Goal: Task Accomplishment & Management: Use online tool/utility

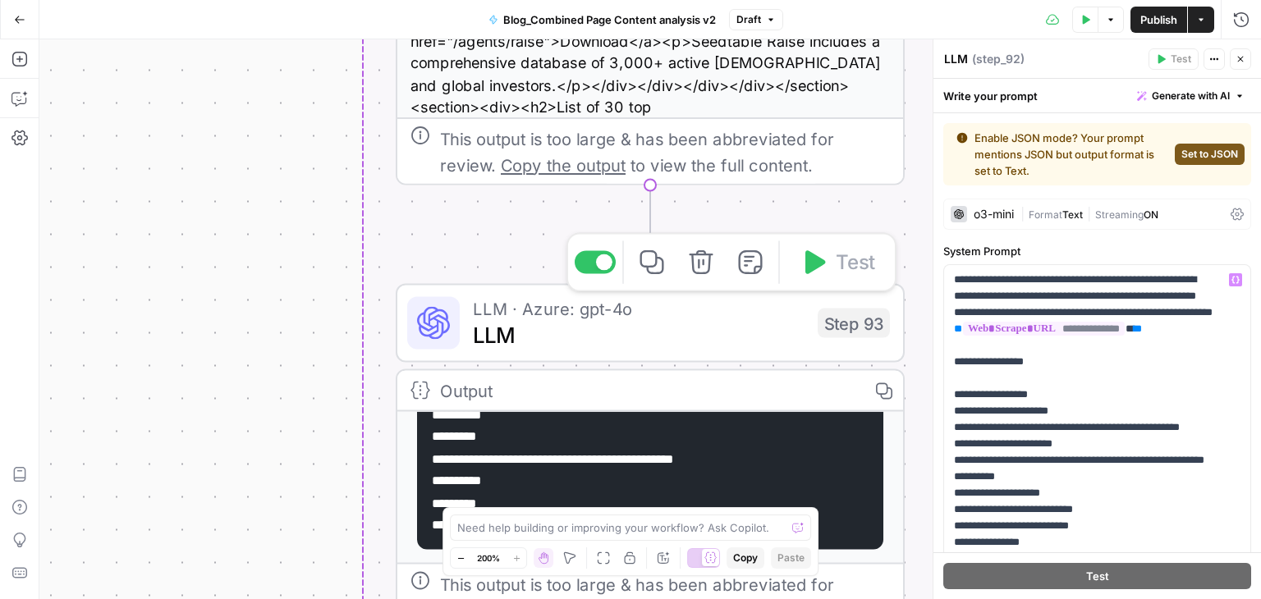
click at [580, 352] on div "LLM · Azure: gpt-4o LLM Step 93 Copy step Delete step Add Note Test" at bounding box center [650, 323] width 509 height 79
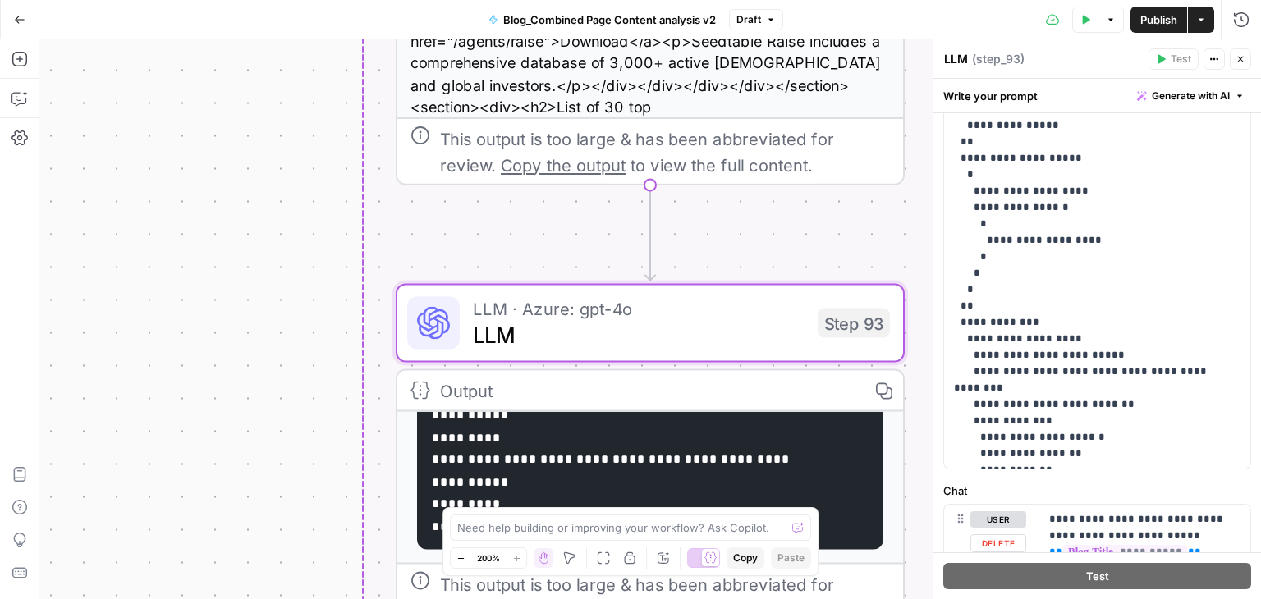
scroll to position [412, 0]
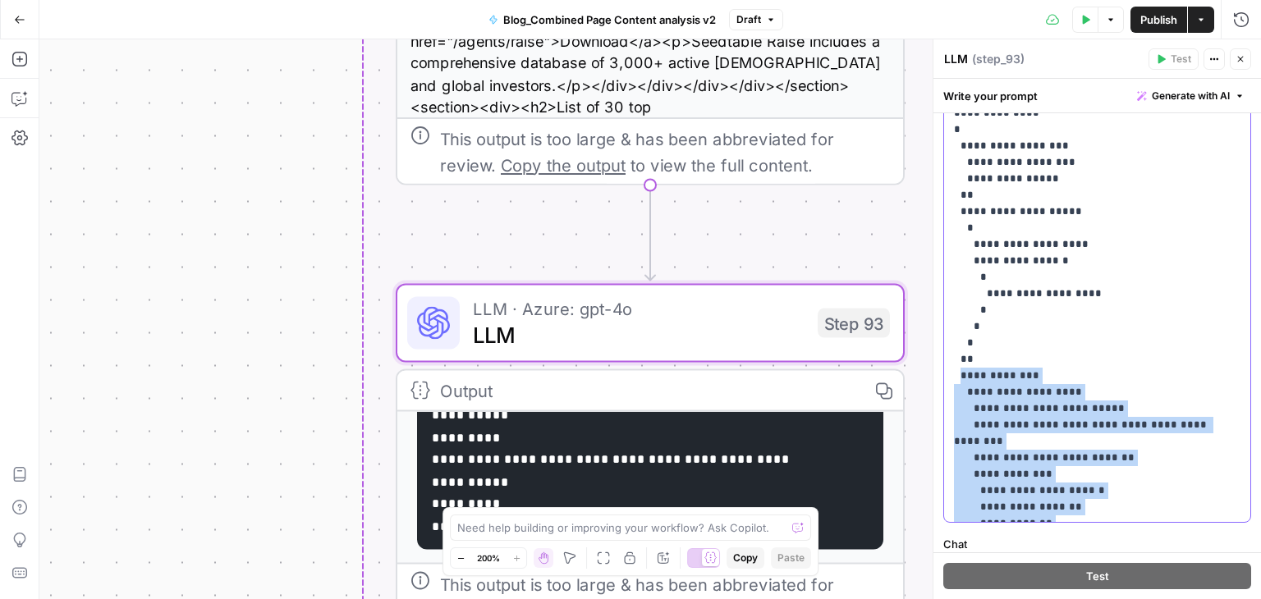
drag, startPoint x: 961, startPoint y: 276, endPoint x: 1053, endPoint y: 466, distance: 211.9
drag, startPoint x: 985, startPoint y: 500, endPoint x: 1016, endPoint y: 318, distance: 184.8
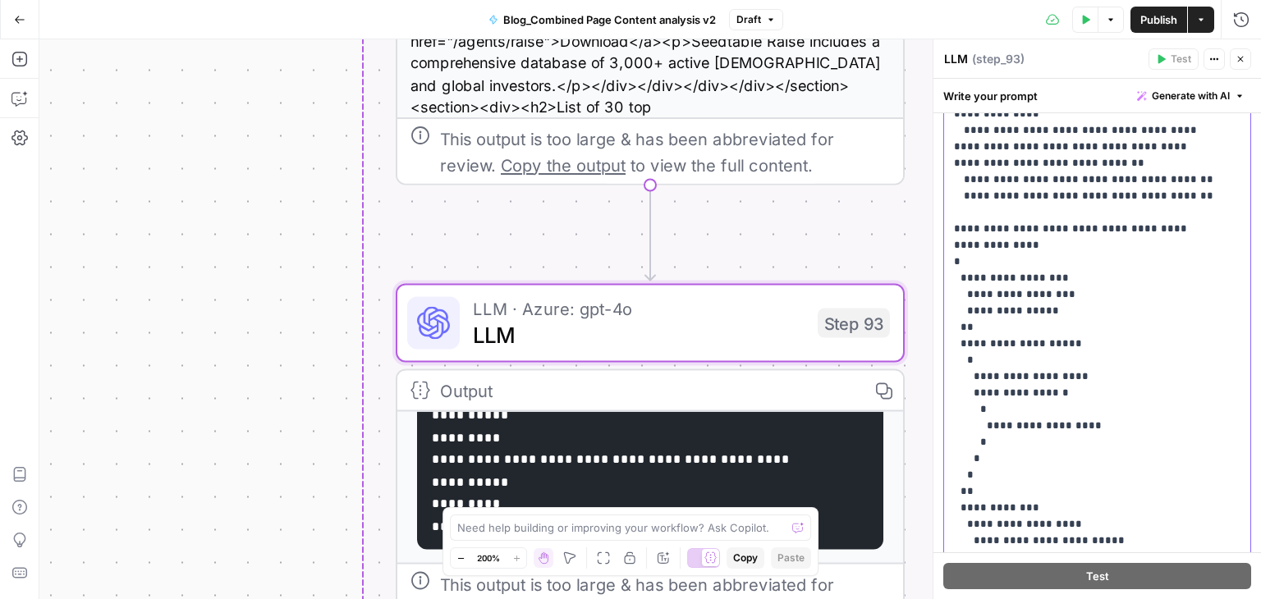
scroll to position [593, 0]
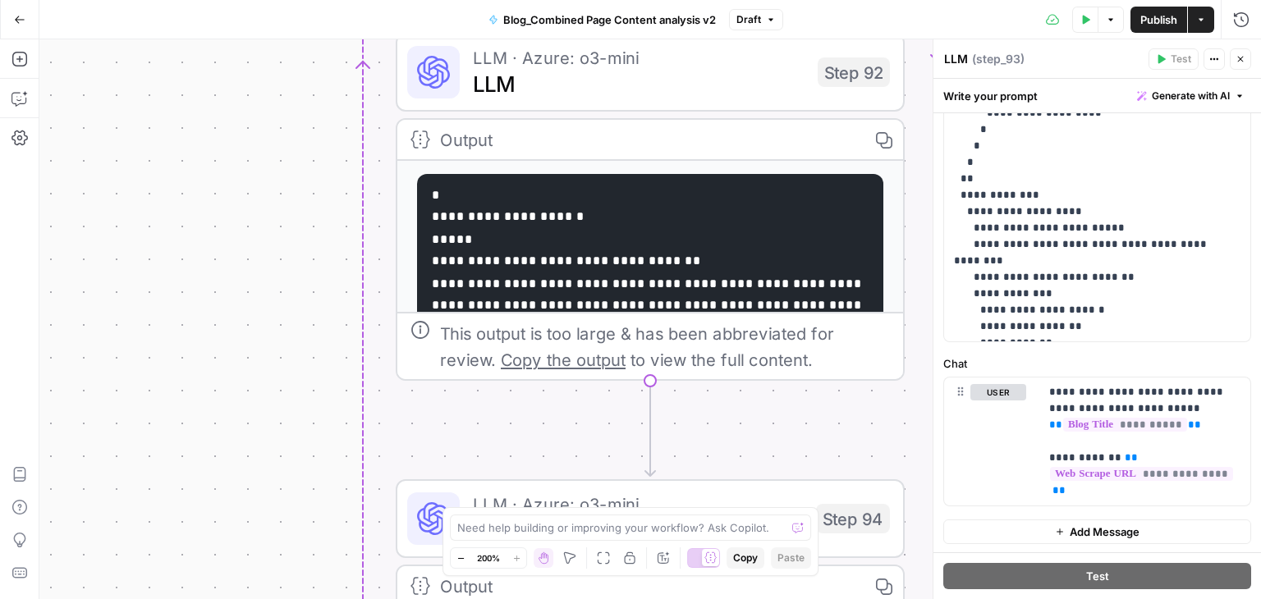
click at [737, 94] on span "LLM" at bounding box center [639, 83] width 332 height 33
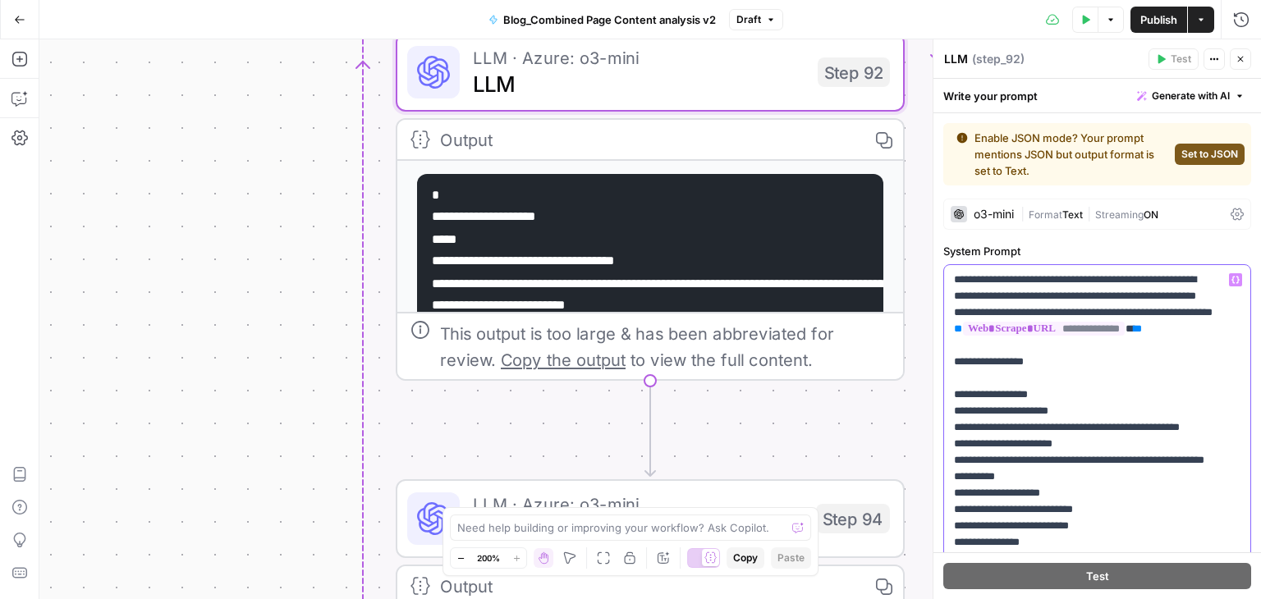
drag, startPoint x: 968, startPoint y: 298, endPoint x: 1164, endPoint y: 341, distance: 200.8
click at [922, 142] on div "Workflow Input Settings Inputs Google Search Google Search Step 2 Output Copy 1…" at bounding box center [650, 319] width 1222 height 560
click at [311, 259] on div "Workflow Input Settings Inputs Google Search Google Search Step 2 Output Copy 1…" at bounding box center [650, 319] width 1222 height 560
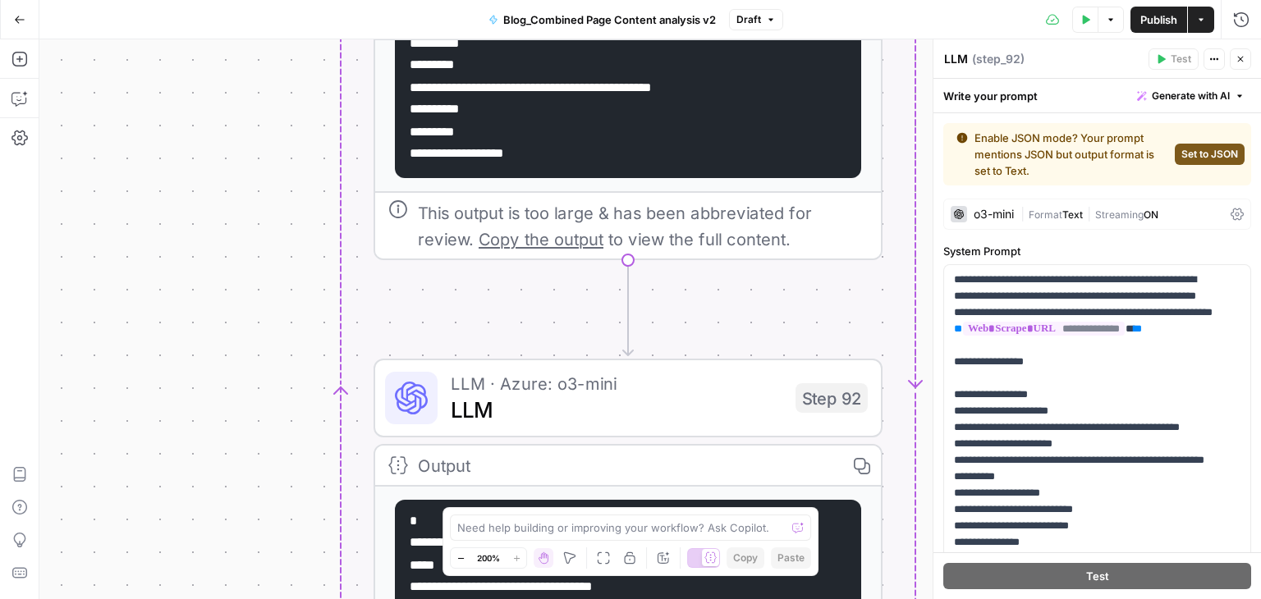
drag, startPoint x: 273, startPoint y: 232, endPoint x: 247, endPoint y: 594, distance: 363.8
click at [247, 594] on div "Workflow Input Settings Inputs Google Search Google Search Step 2 Output Copy 1…" at bounding box center [650, 319] width 1222 height 560
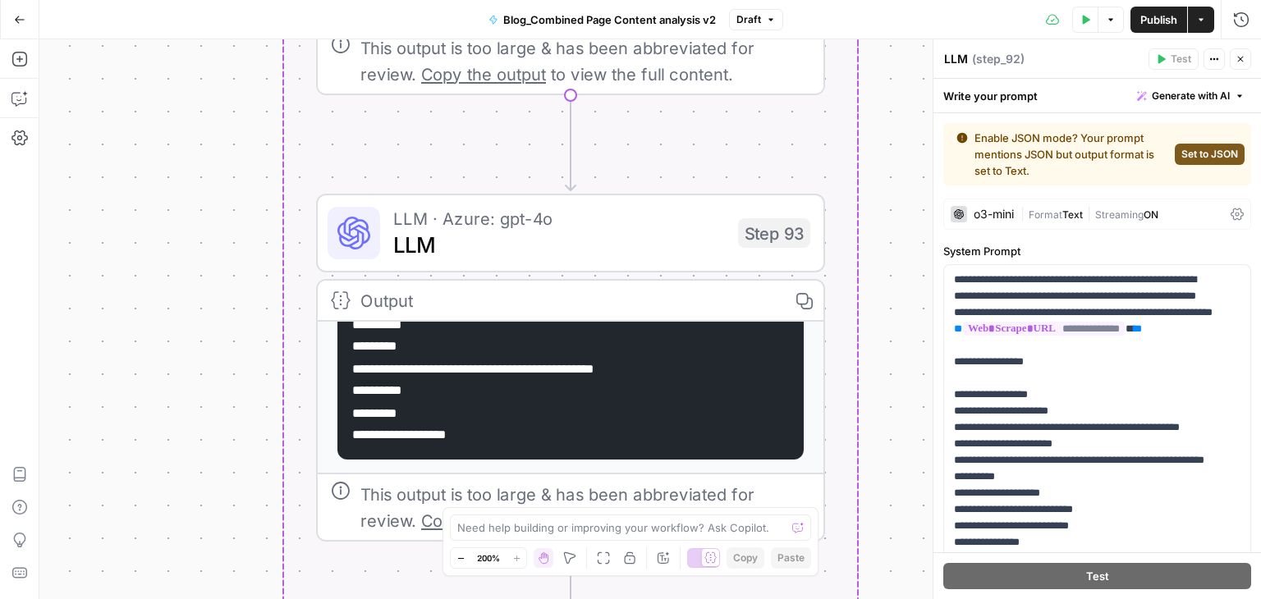
drag, startPoint x: 266, startPoint y: 204, endPoint x: 197, endPoint y: 536, distance: 338.8
click at [197, 536] on div "Workflow Input Settings Inputs Google Search Google Search Step 2 Output Copy 1…" at bounding box center [650, 319] width 1222 height 560
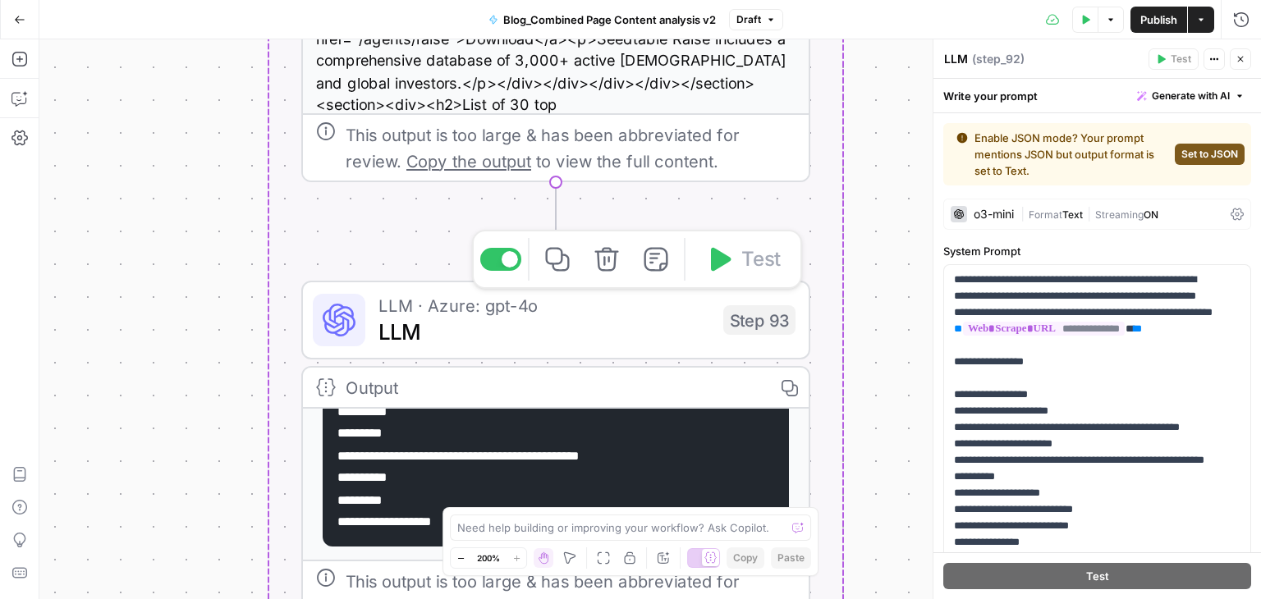
click at [452, 312] on span "LLM · Azure: gpt-4o" at bounding box center [544, 305] width 332 height 26
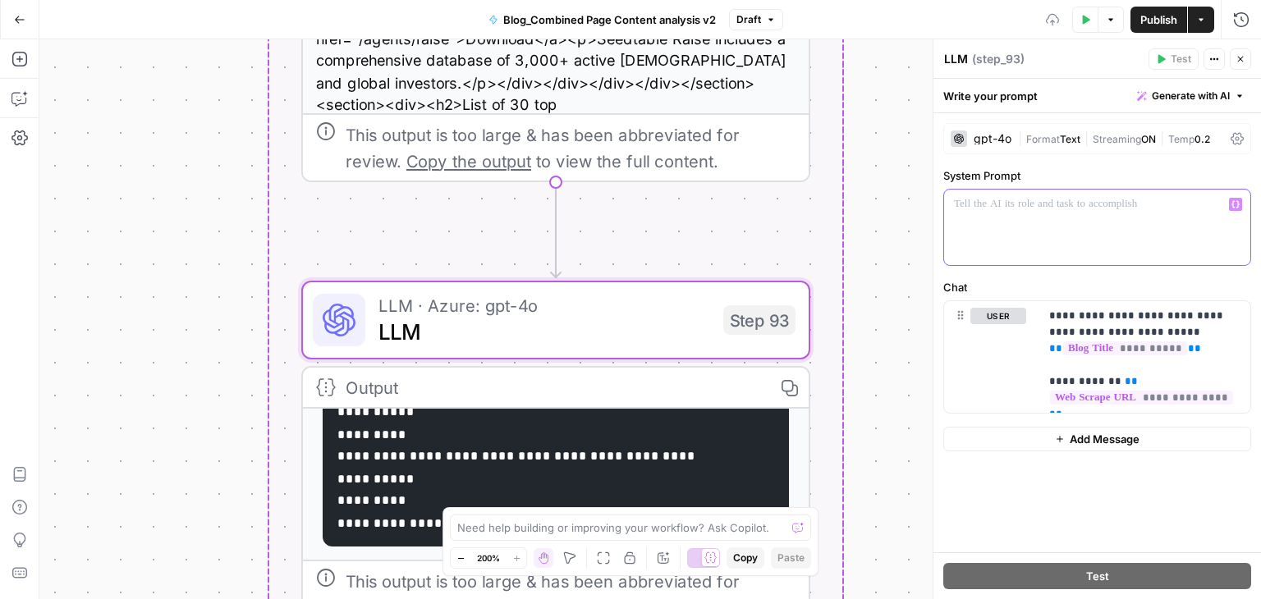
scroll to position [334, 0]
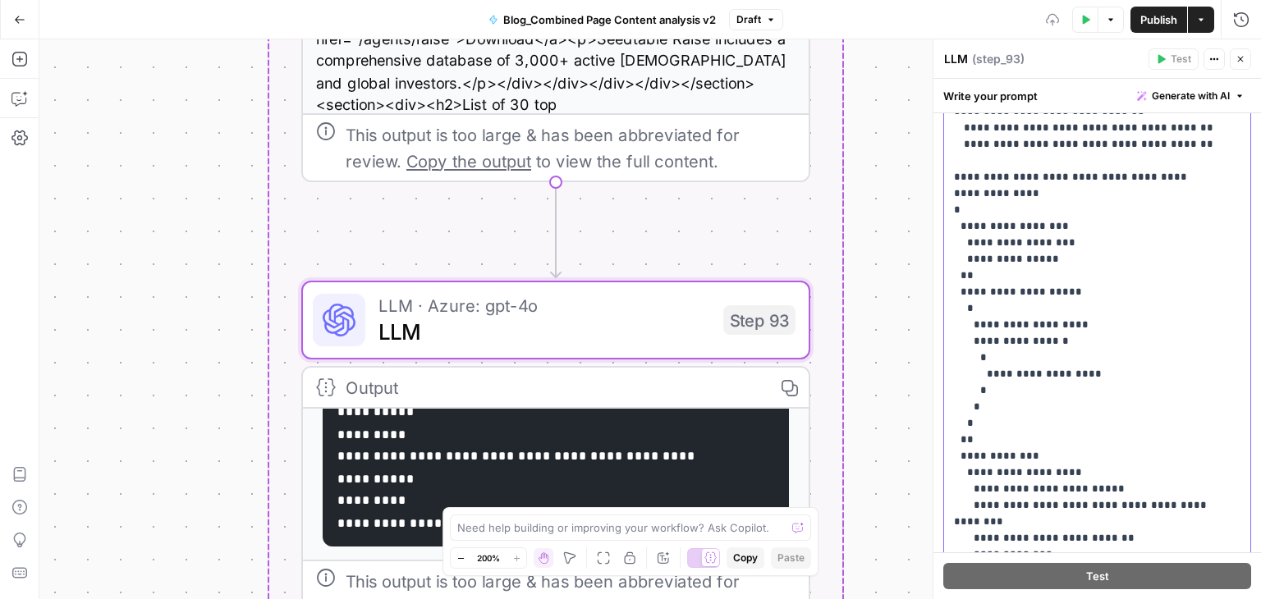
click at [988, 291] on p "**********" at bounding box center [1085, 13] width 262 height 1166
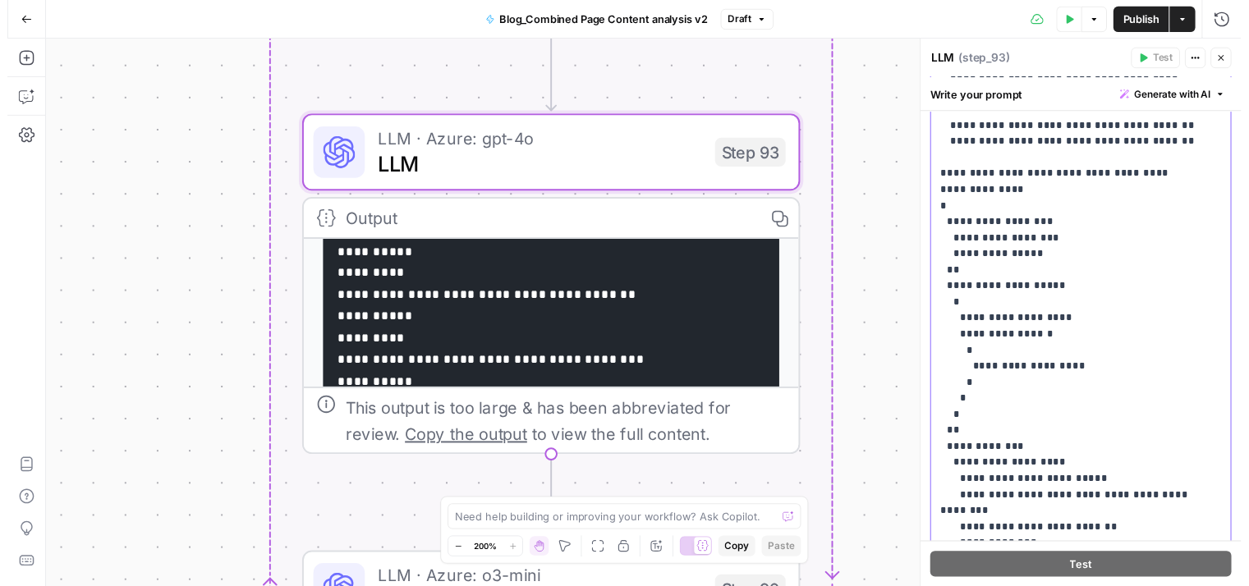
scroll to position [502, 0]
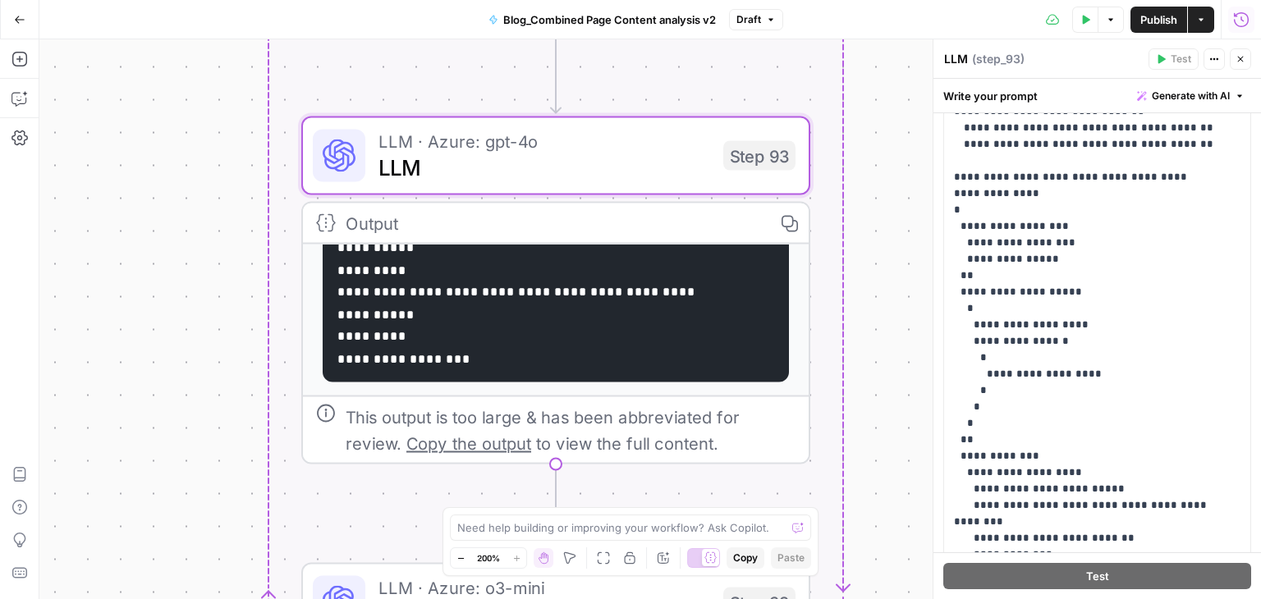
click at [1246, 18] on icon "button" at bounding box center [1241, 19] width 16 height 16
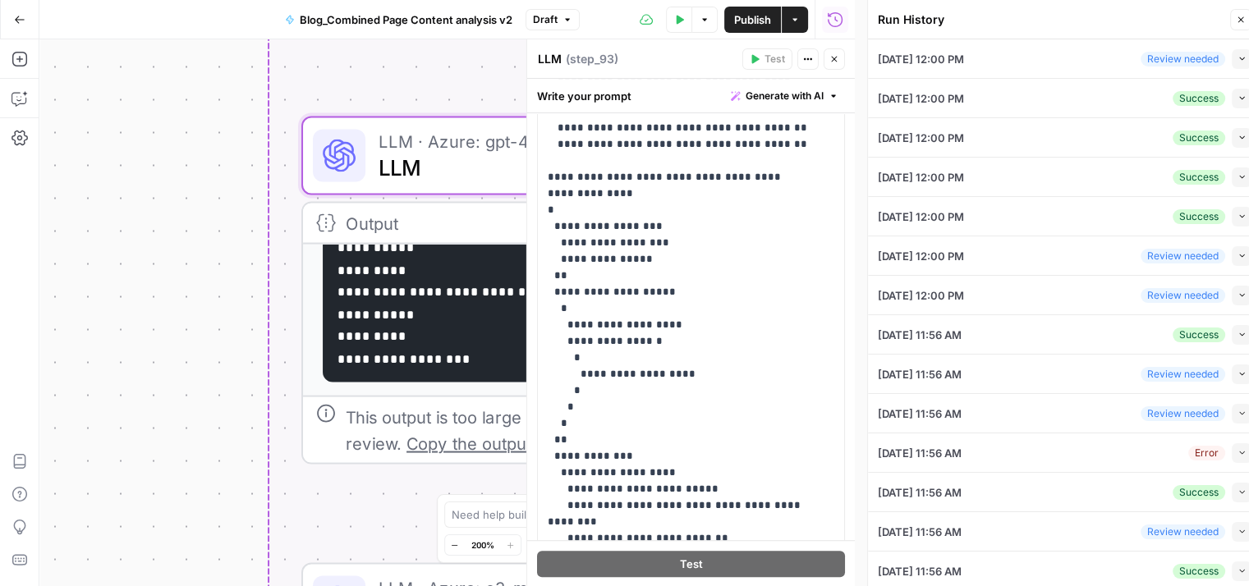
click at [1191, 100] on div "Success" at bounding box center [1198, 98] width 53 height 15
click at [1237, 101] on icon "button" at bounding box center [1241, 98] width 9 height 9
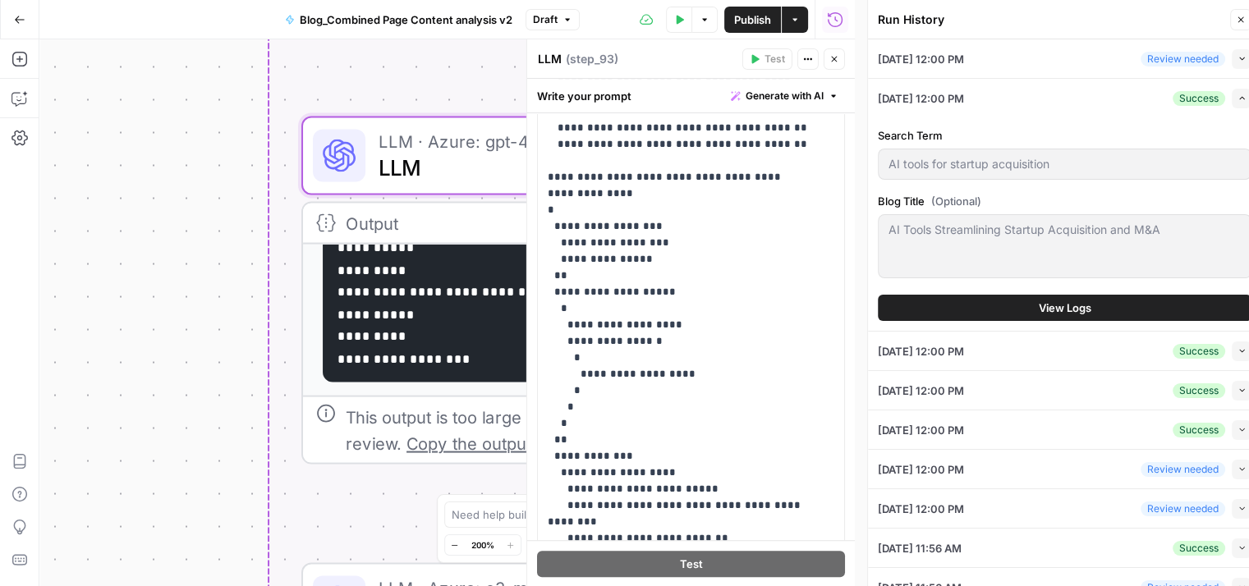
click at [1072, 301] on span "View Logs" at bounding box center [1065, 308] width 53 height 16
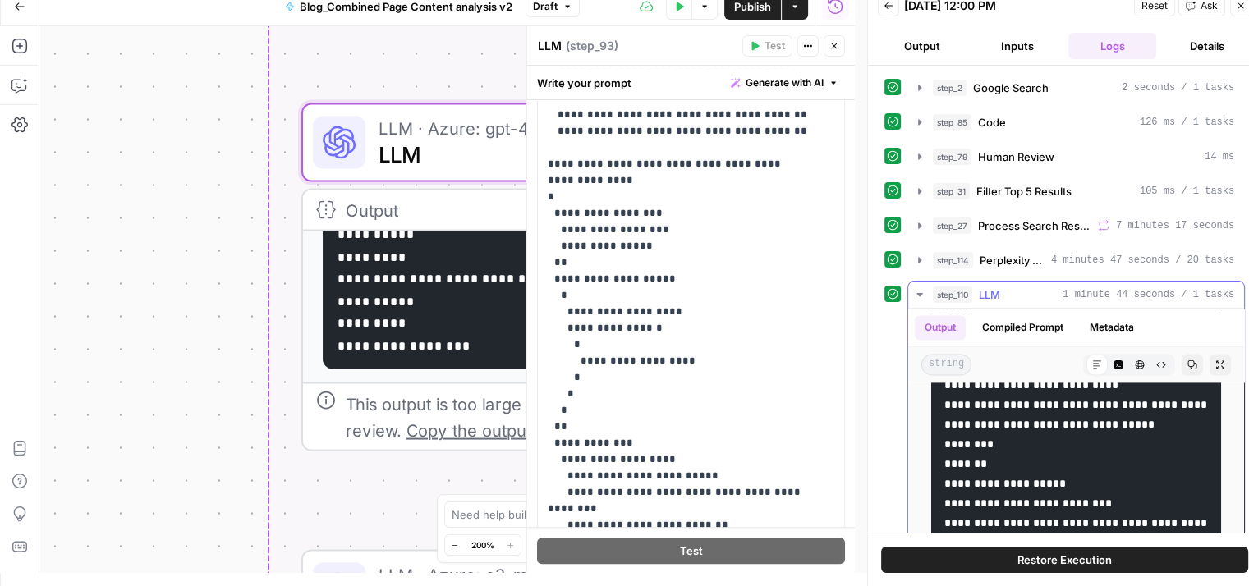
click at [995, 282] on button "step_110 LLM 1 minute 44 seconds / 1 tasks" at bounding box center [1076, 295] width 336 height 26
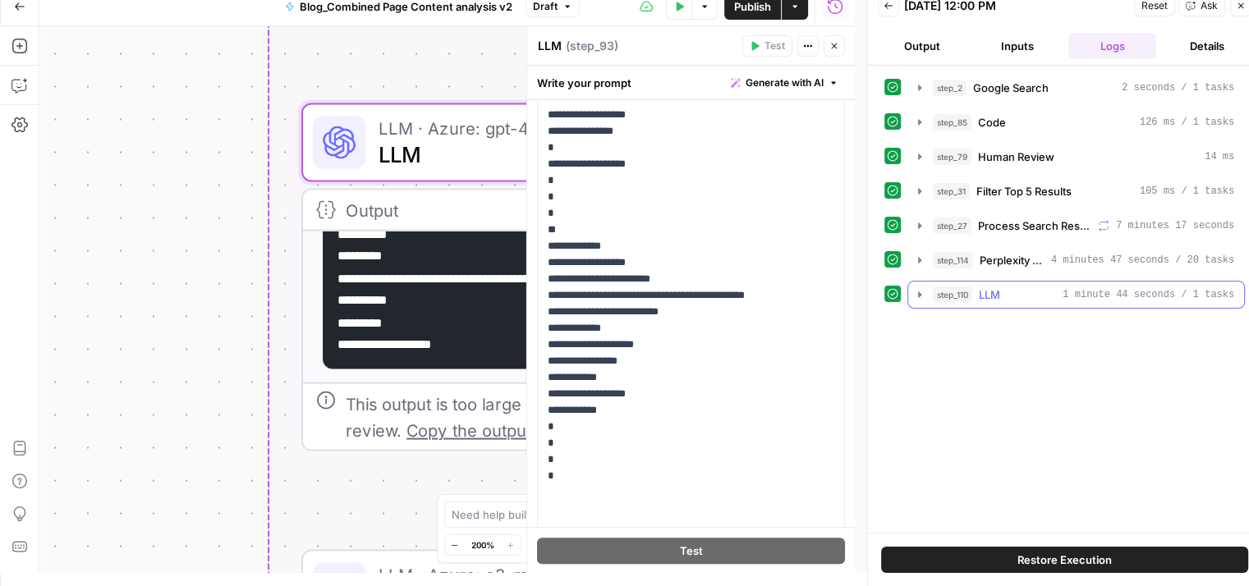
click at [995, 282] on button "step_110 LLM 1 minute 44 seconds / 1 tasks" at bounding box center [1076, 295] width 336 height 26
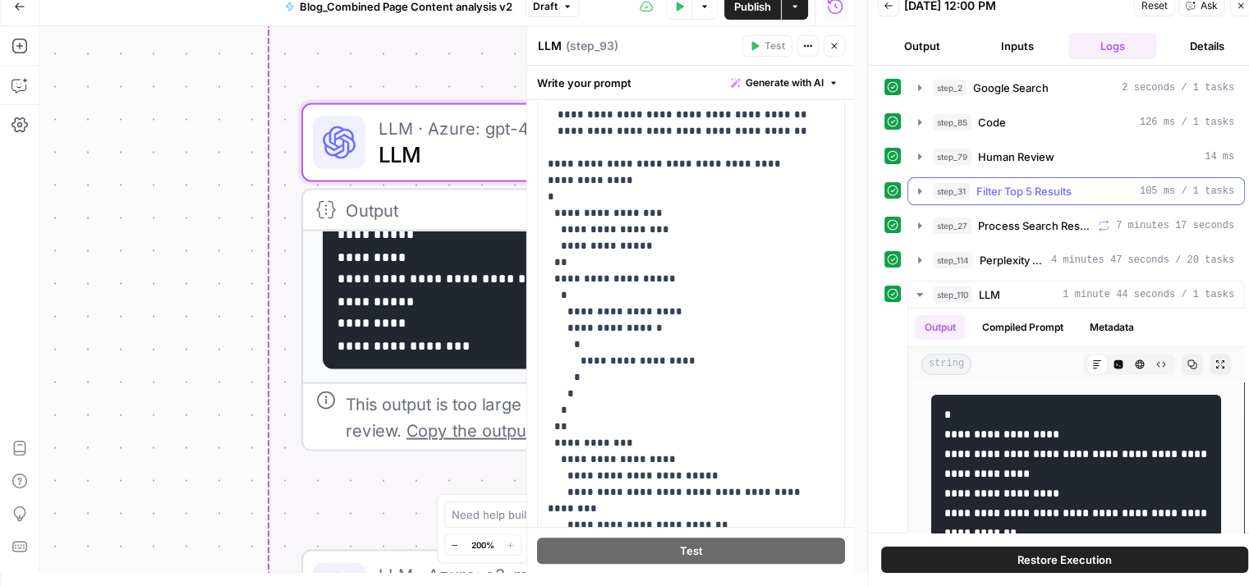
click at [1040, 183] on span "Filter Top 5 Results" at bounding box center [1023, 191] width 95 height 16
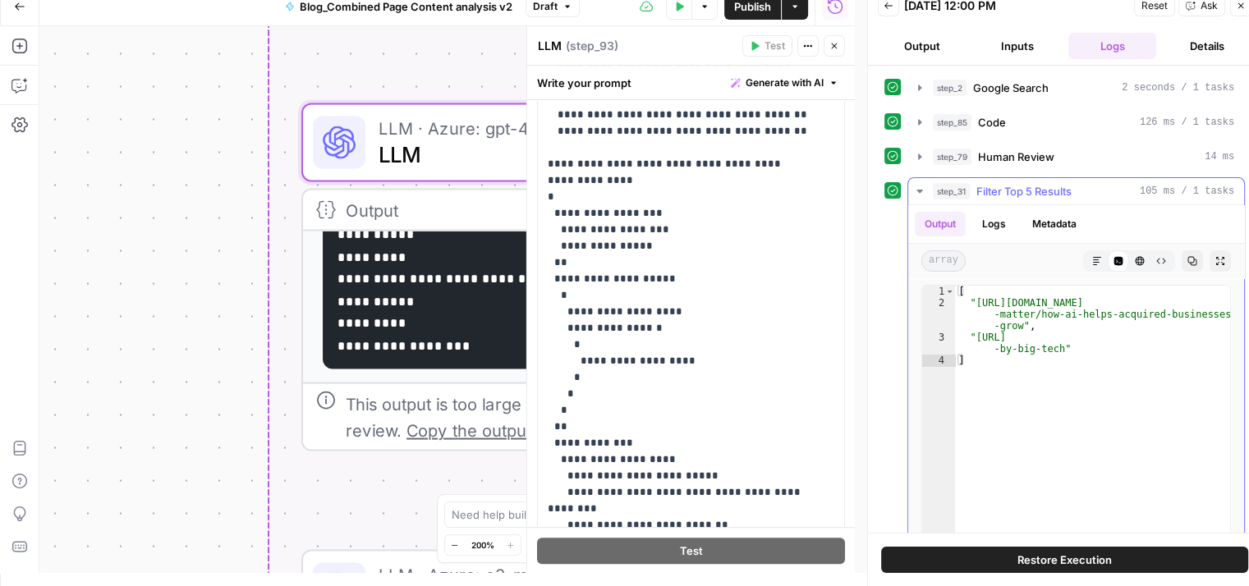
click at [1047, 188] on span "Filter Top 5 Results" at bounding box center [1023, 191] width 95 height 16
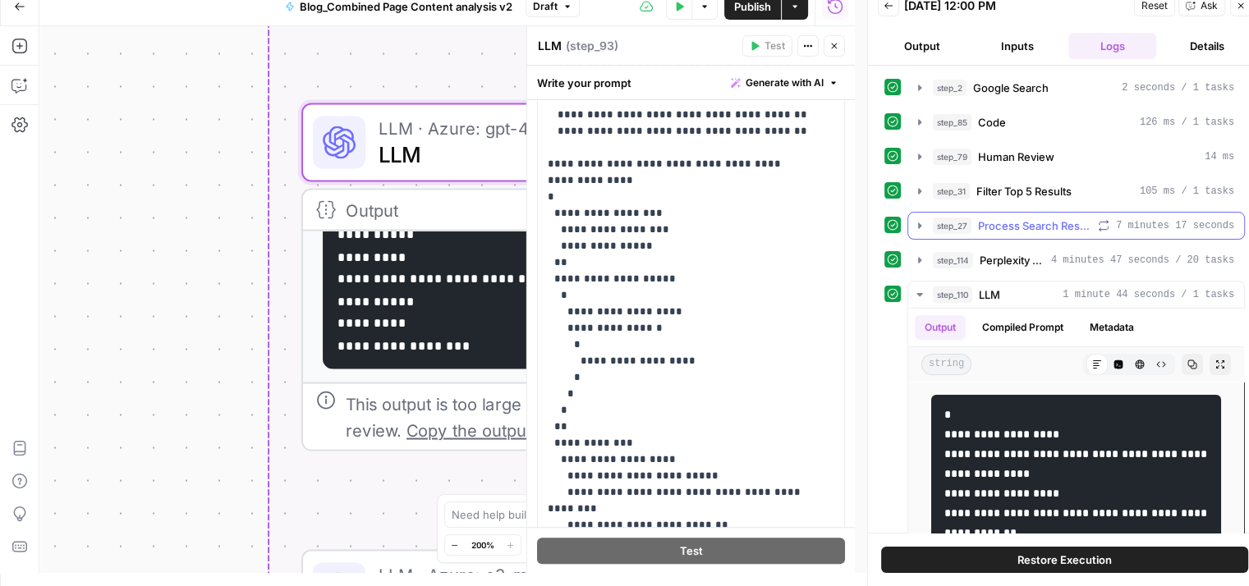
click at [1032, 222] on span "Process Search Results" at bounding box center [1034, 226] width 113 height 16
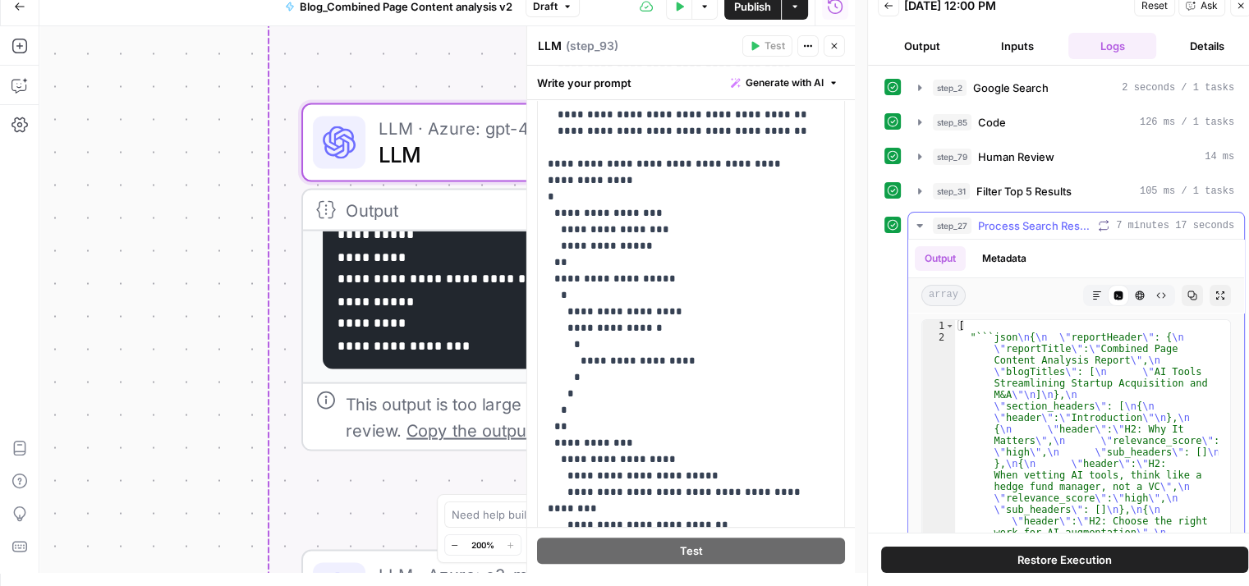
click at [1018, 214] on button "step_27 Process Search Results 7 minutes 17 seconds" at bounding box center [1076, 226] width 336 height 26
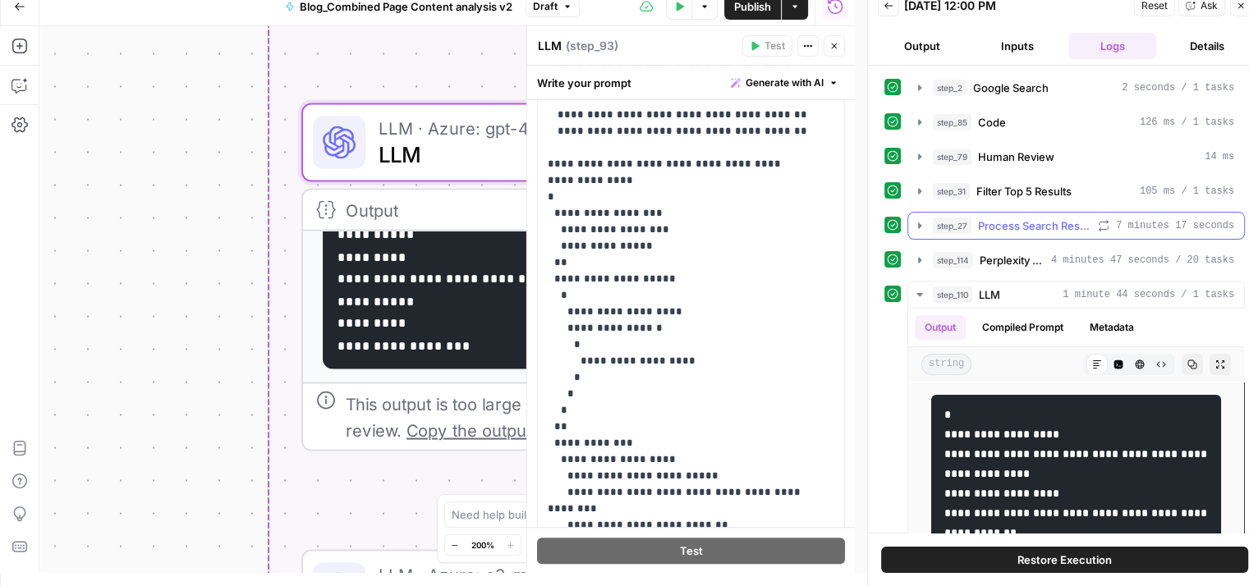
click at [1018, 214] on button "step_27 Process Search Results 7 minutes 17 seconds" at bounding box center [1076, 226] width 336 height 26
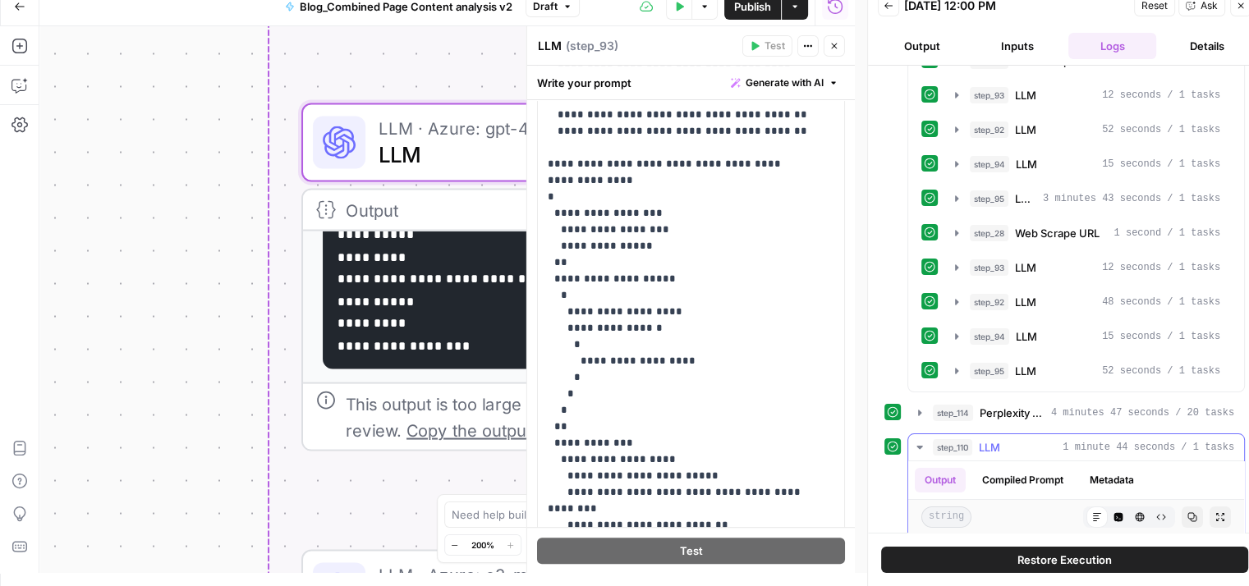
scroll to position [557, 0]
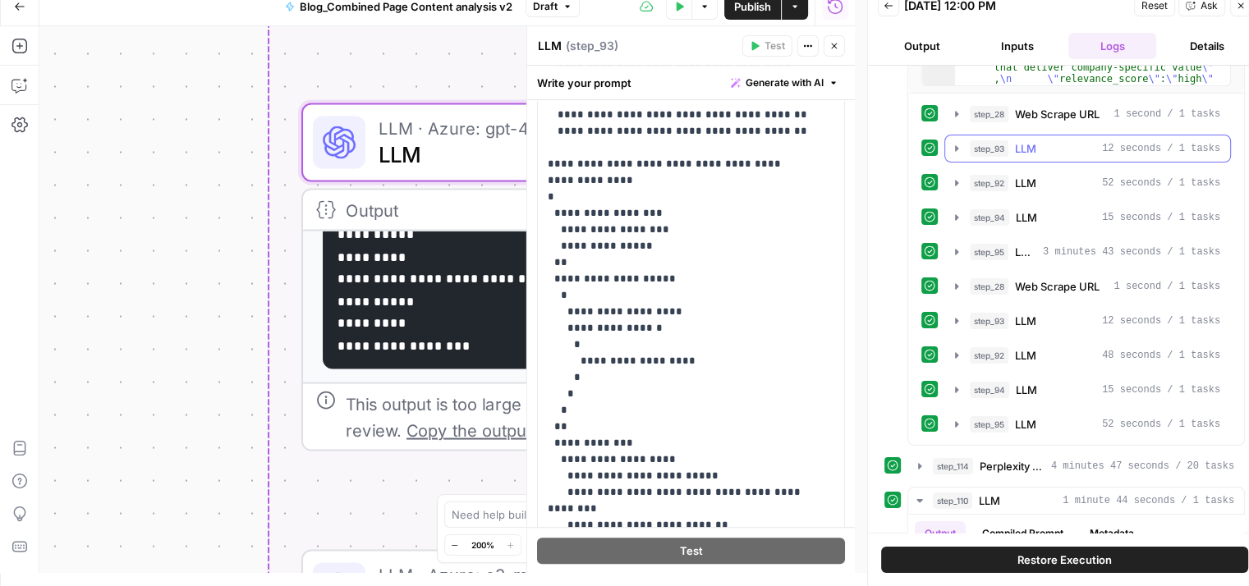
click at [1063, 149] on div "step_93 LLM 12 seconds / 1 tasks" at bounding box center [1095, 148] width 250 height 16
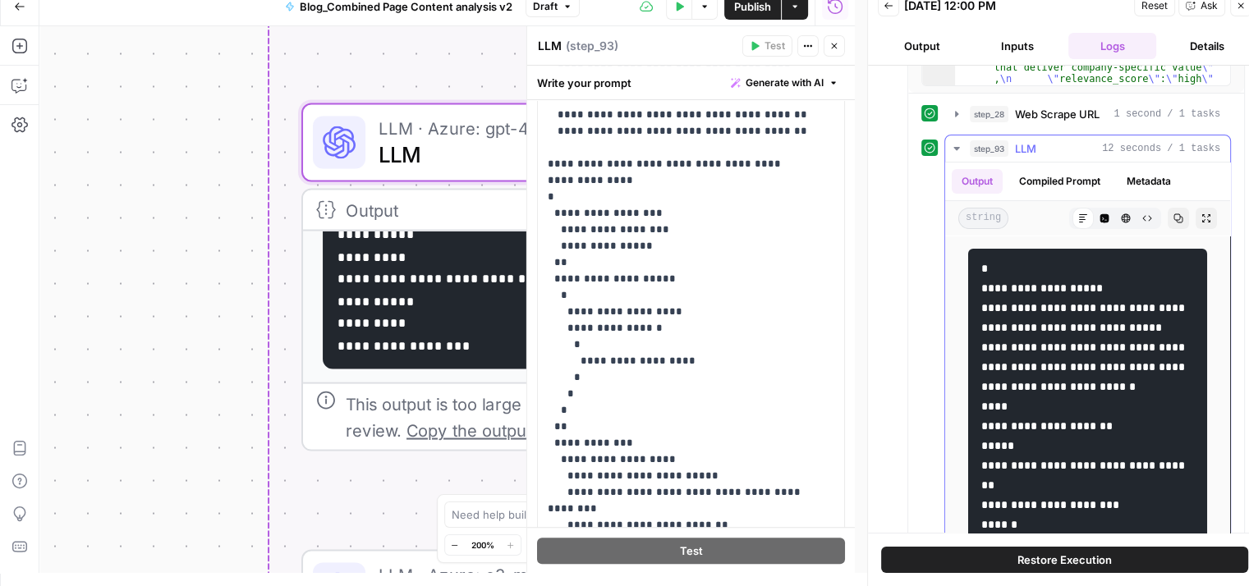
drag, startPoint x: 1061, startPoint y: 309, endPoint x: 1095, endPoint y: 447, distance: 142.2
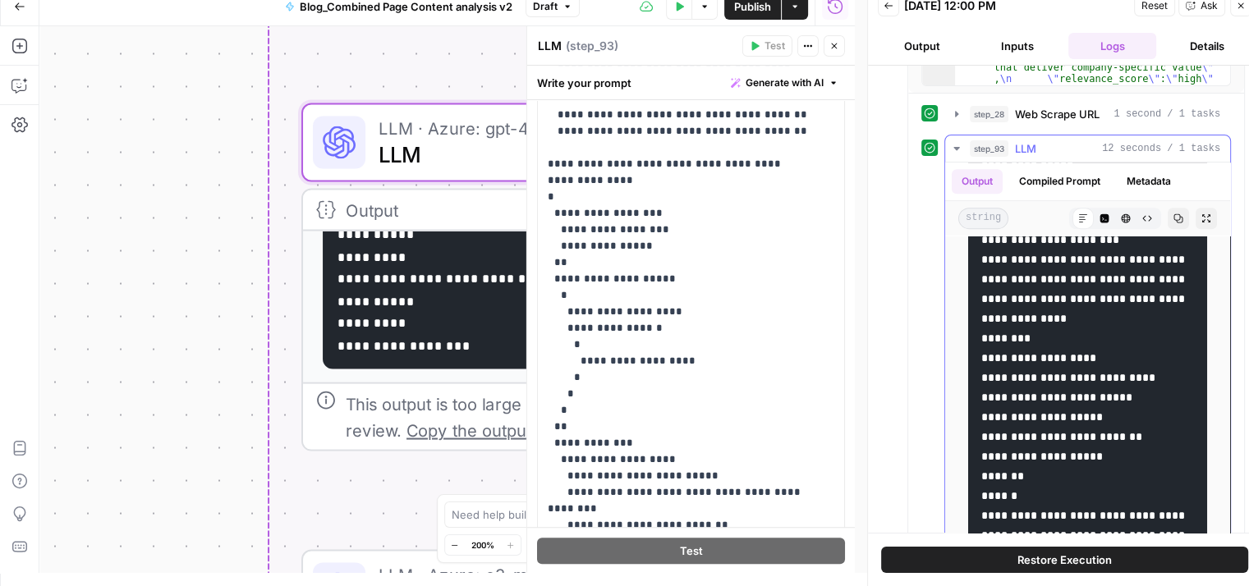
scroll to position [912, 0]
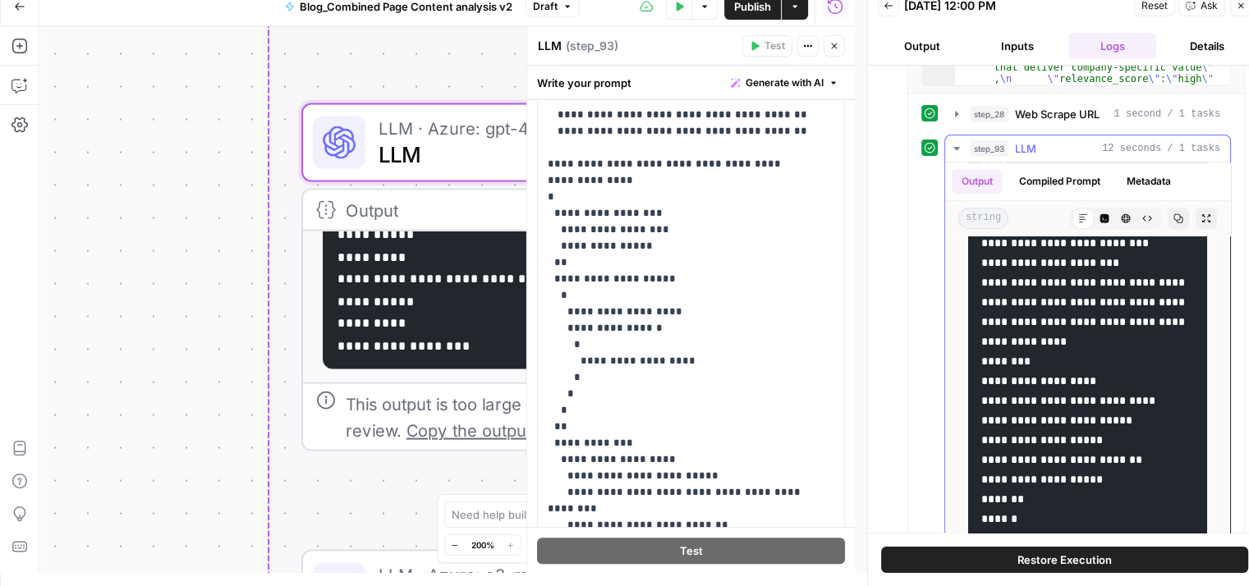
drag, startPoint x: 1012, startPoint y: 319, endPoint x: 1108, endPoint y: 318, distance: 96.1
drag, startPoint x: 1018, startPoint y: 342, endPoint x: 1136, endPoint y: 409, distance: 135.6
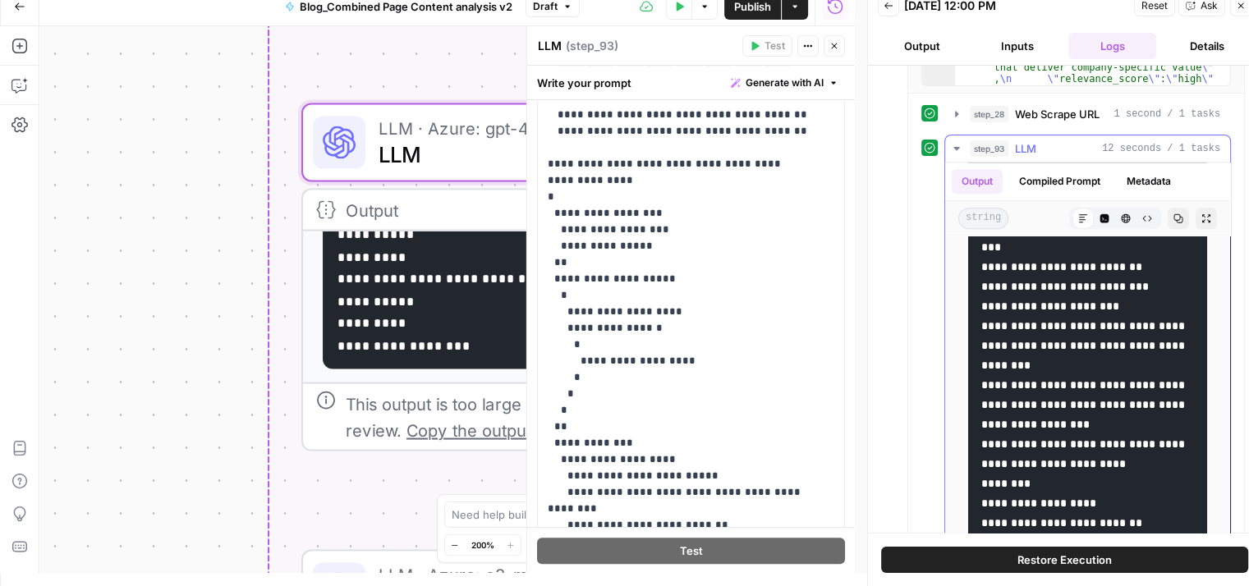
scroll to position [1245, 0]
drag, startPoint x: 1002, startPoint y: 336, endPoint x: 1102, endPoint y: 411, distance: 125.4
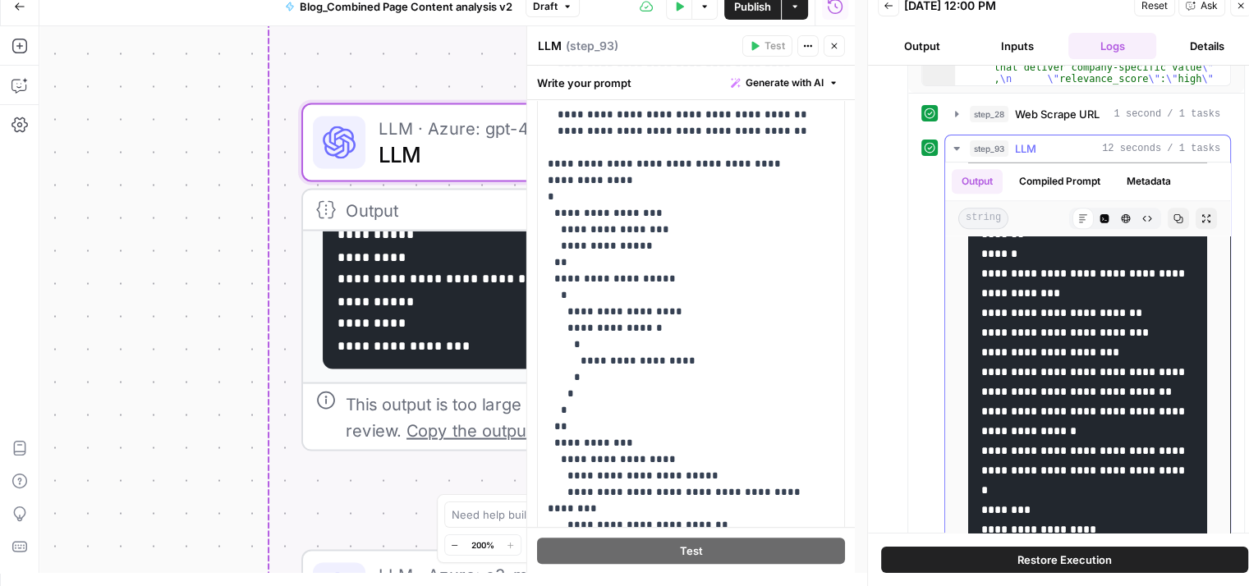
scroll to position [2269, 0]
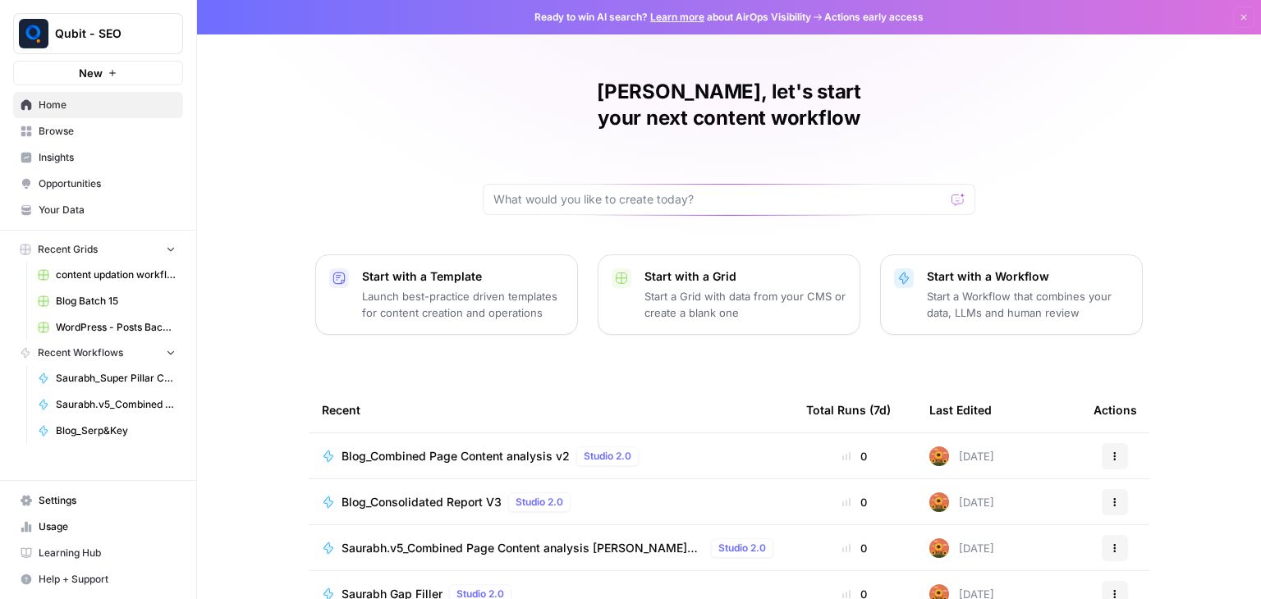
click at [87, 132] on span "Browse" at bounding box center [107, 131] width 137 height 15
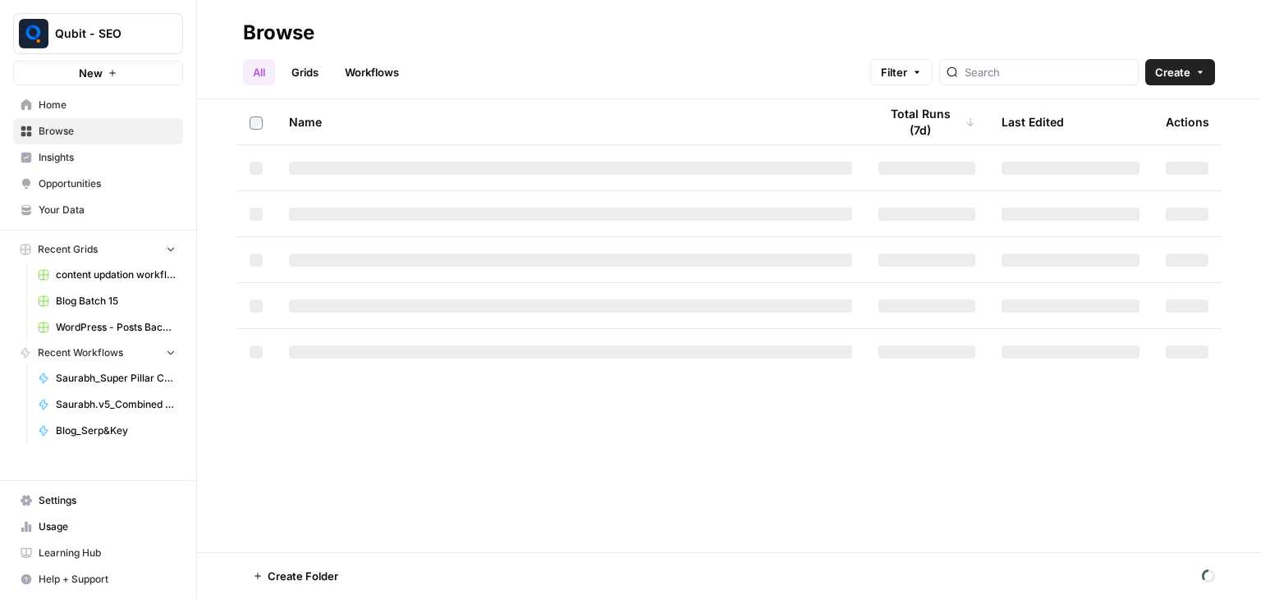
click at [321, 78] on link "Grids" at bounding box center [305, 72] width 47 height 26
click at [360, 76] on link "Workflows" at bounding box center [372, 72] width 74 height 26
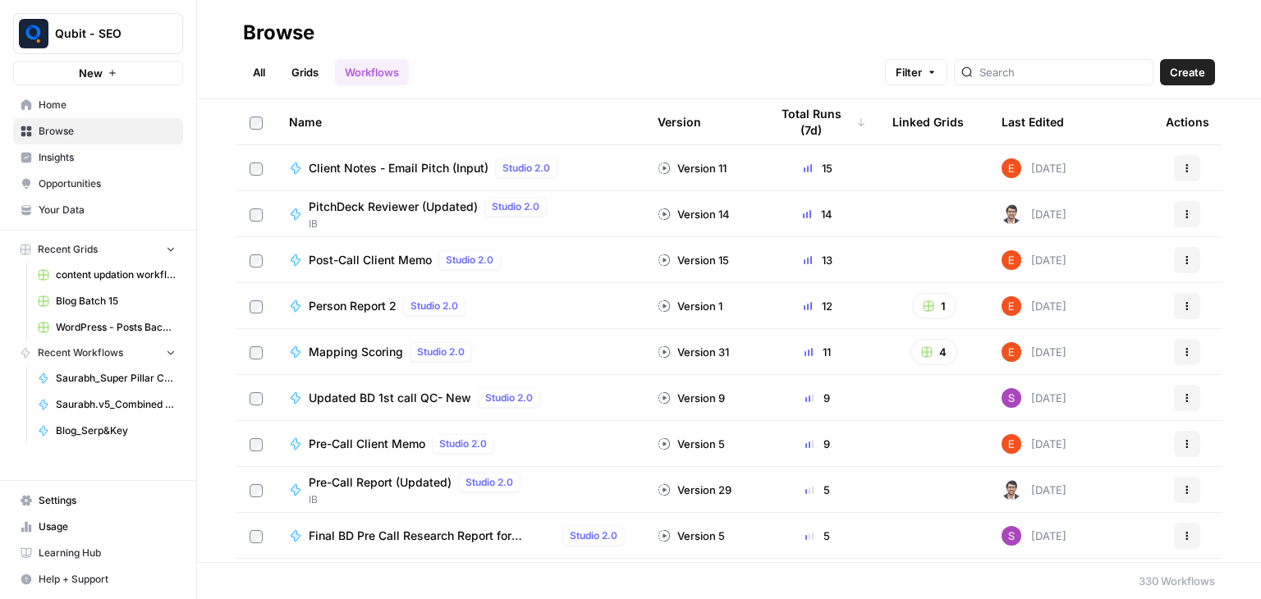
click at [254, 76] on link "All" at bounding box center [259, 72] width 32 height 26
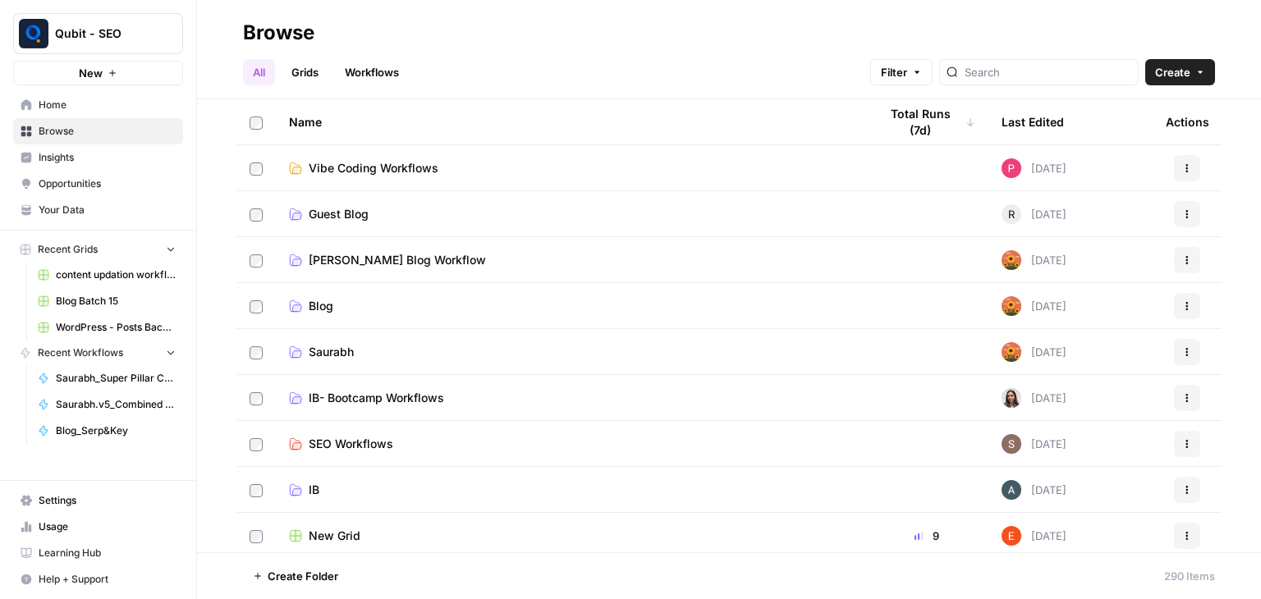
click at [365, 359] on link "Saurabh" at bounding box center [570, 352] width 563 height 16
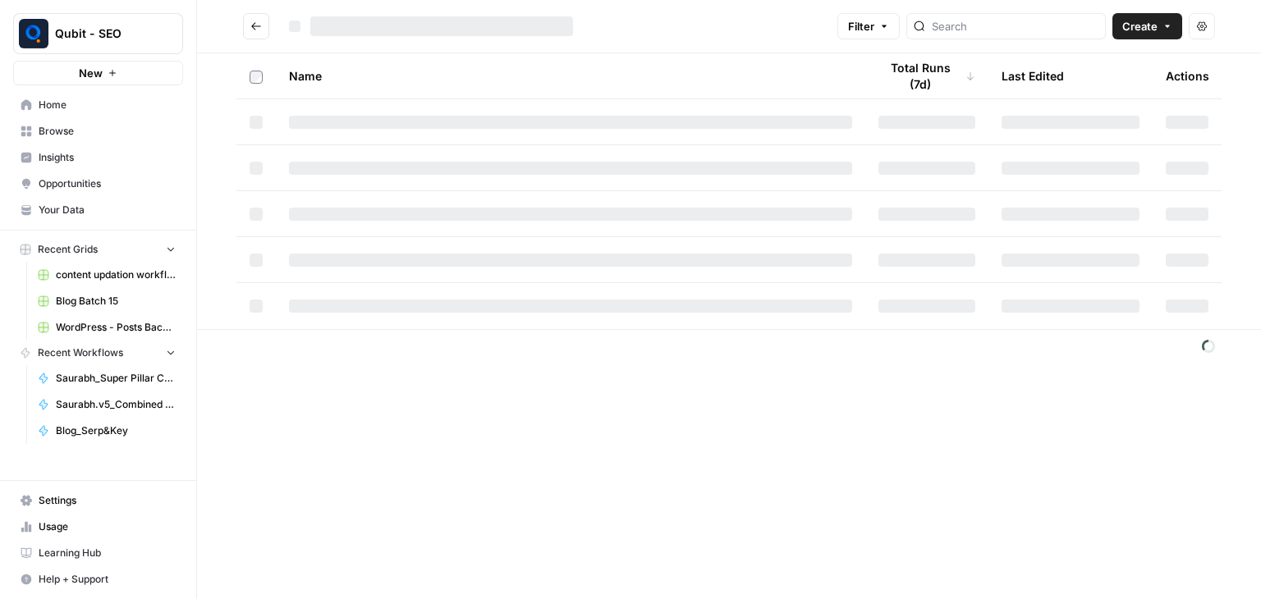
click at [365, 359] on footer at bounding box center [729, 346] width 1064 height 34
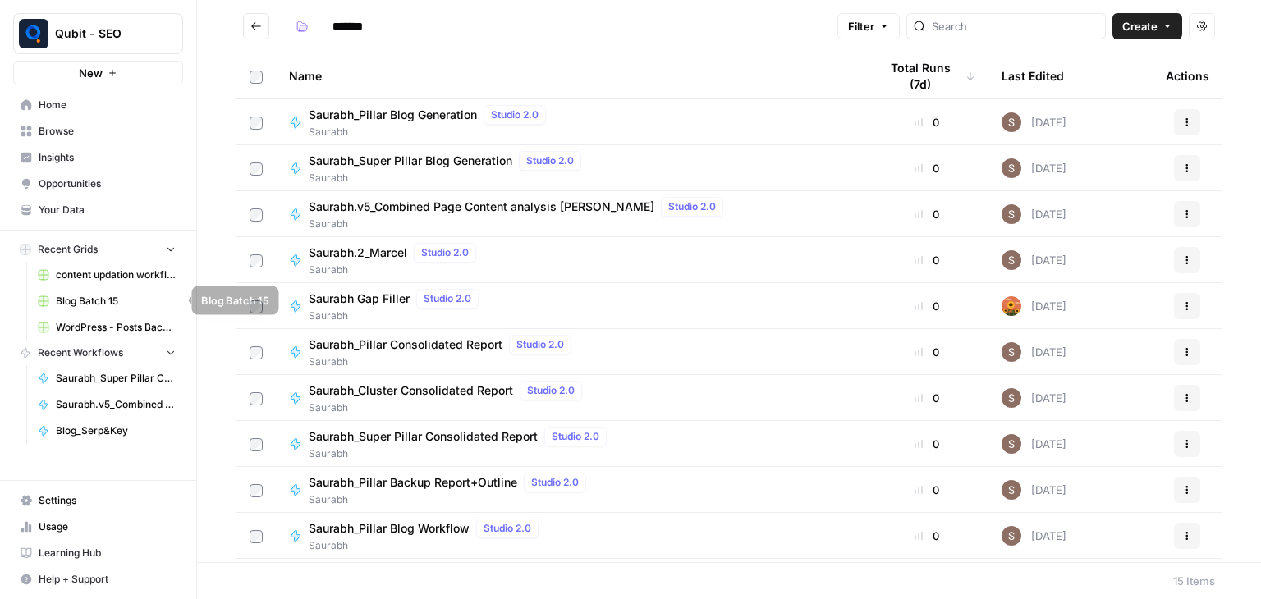
click at [111, 305] on span "Blog Batch 15" at bounding box center [116, 301] width 120 height 15
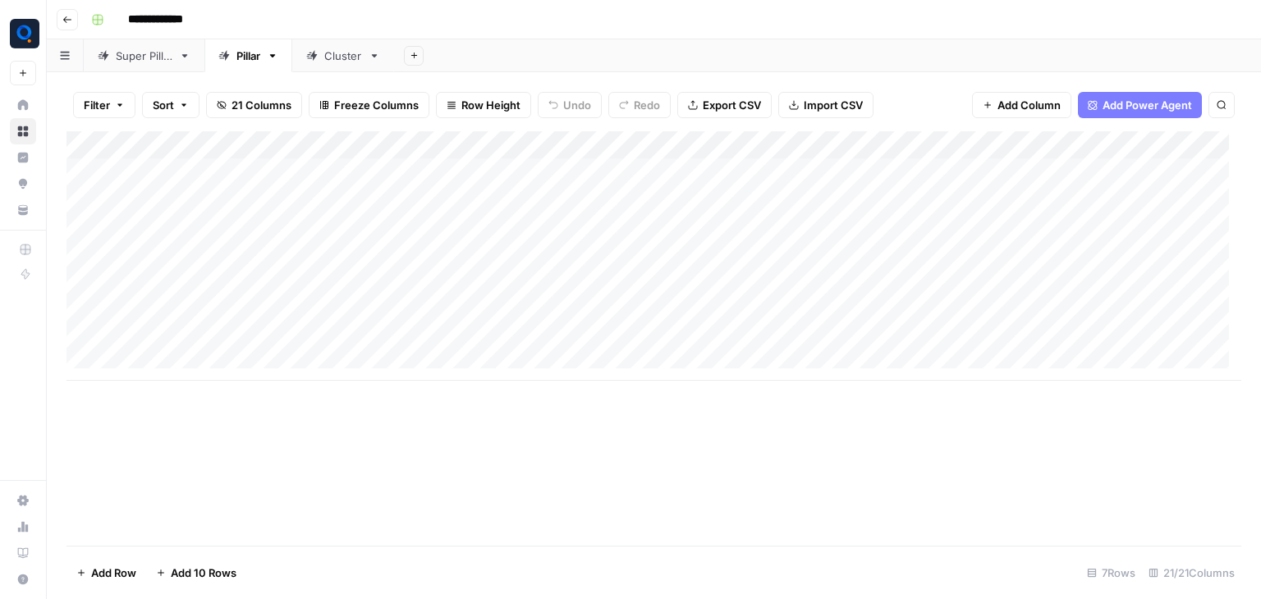
click at [681, 145] on div "Add Column" at bounding box center [653, 256] width 1175 height 250
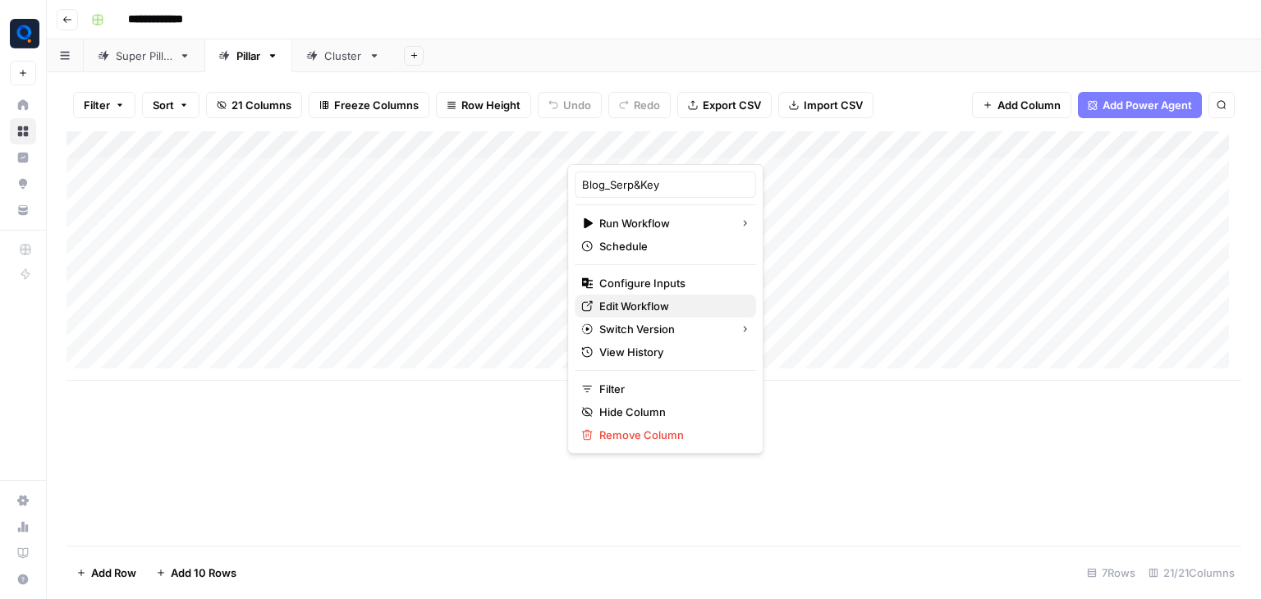
click at [654, 305] on span "Edit Workflow" at bounding box center [671, 306] width 144 height 16
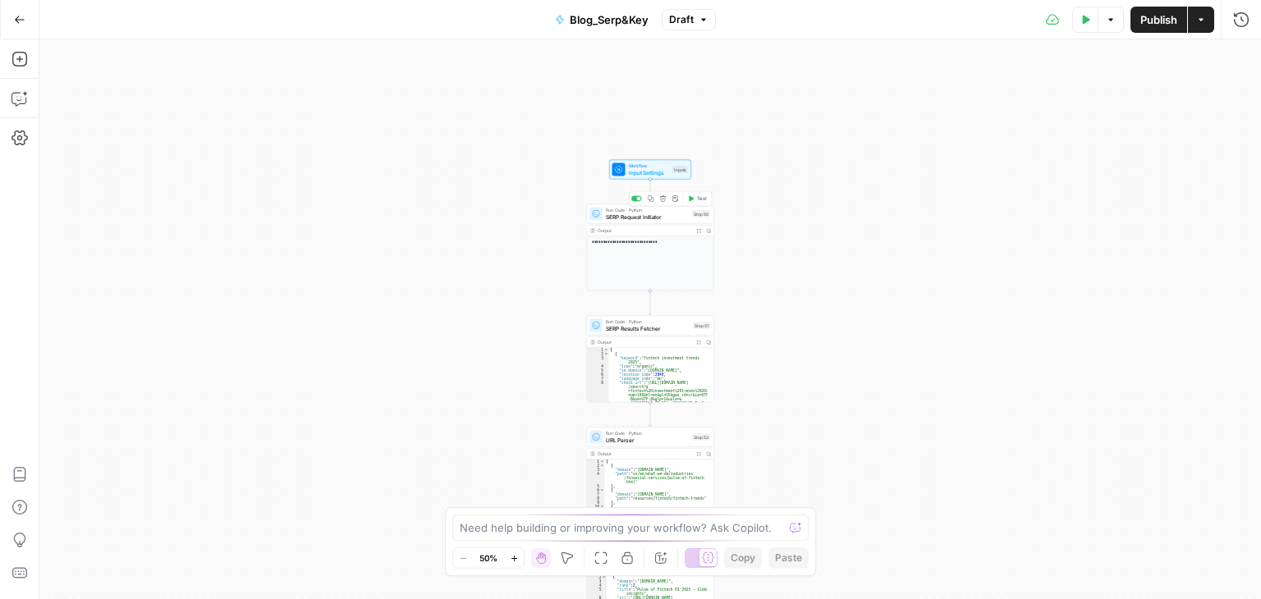
click at [629, 214] on span "SERP Request Initiator" at bounding box center [647, 217] width 83 height 8
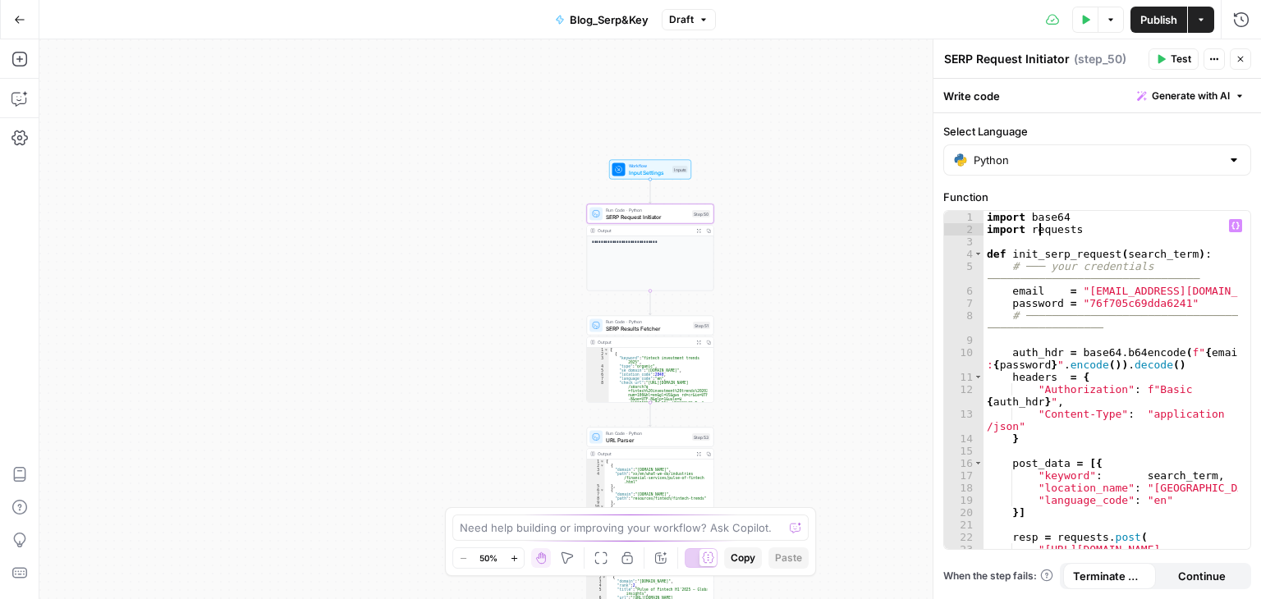
click at [1040, 232] on div "import base64 import requests def init_serp_request ( search_term ) : # ─── you…" at bounding box center [1111, 398] width 255 height 375
type textarea "**********"
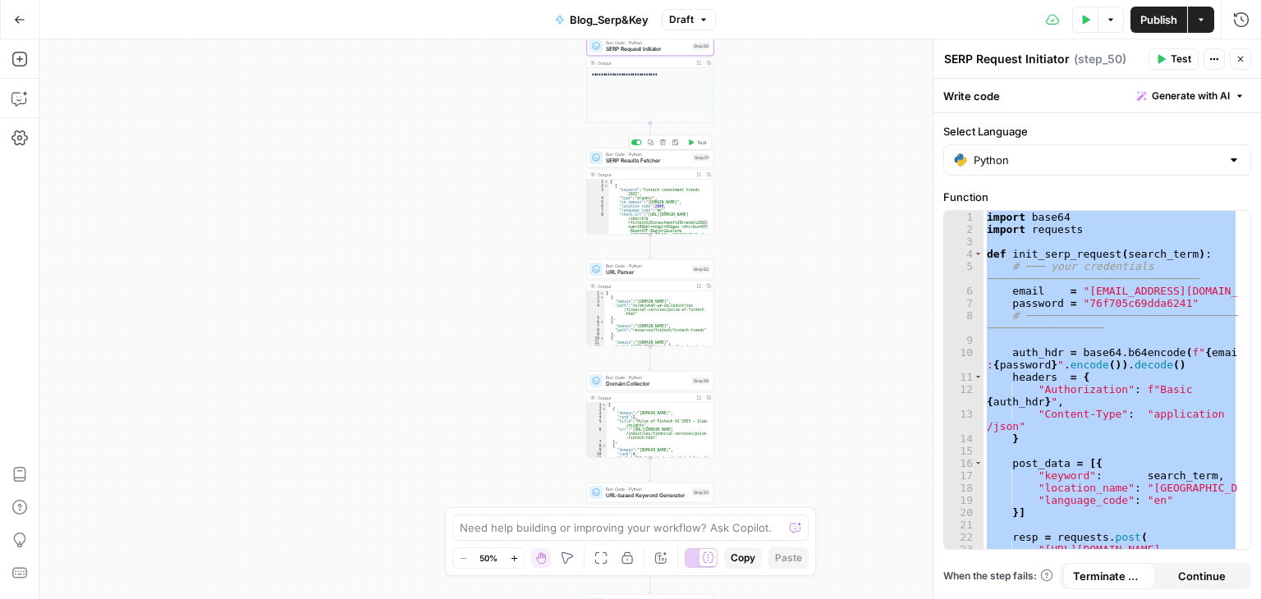
click at [658, 162] on span "SERP Results Fetcher" at bounding box center [648, 161] width 84 height 8
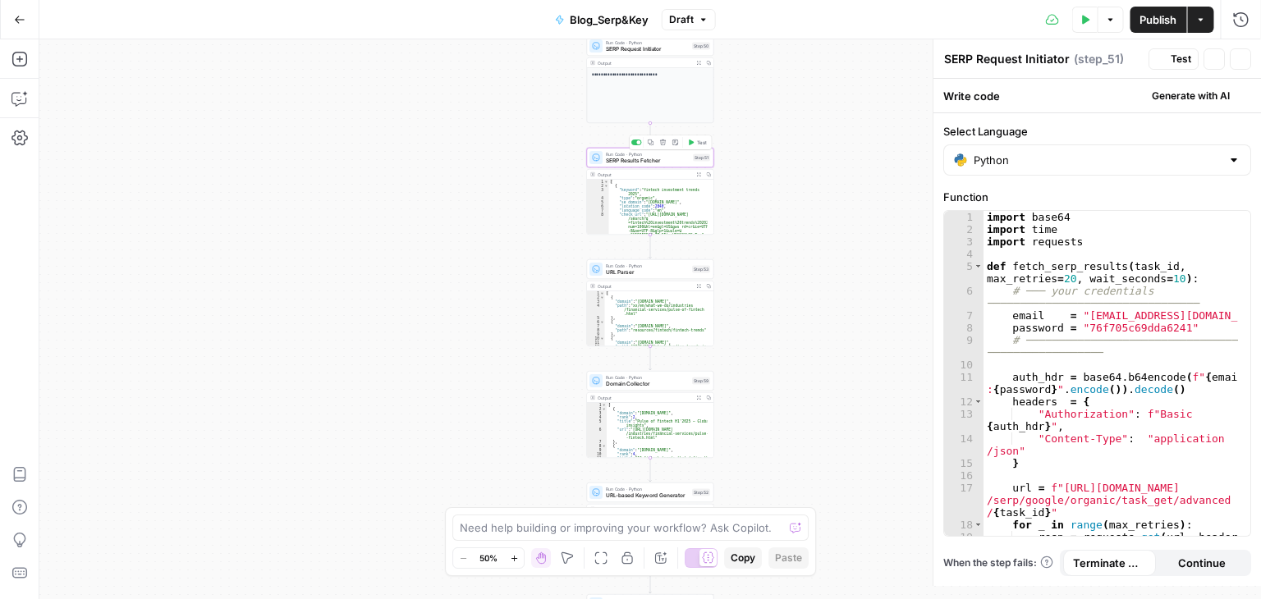
type textarea "SERP Results Fetcher"
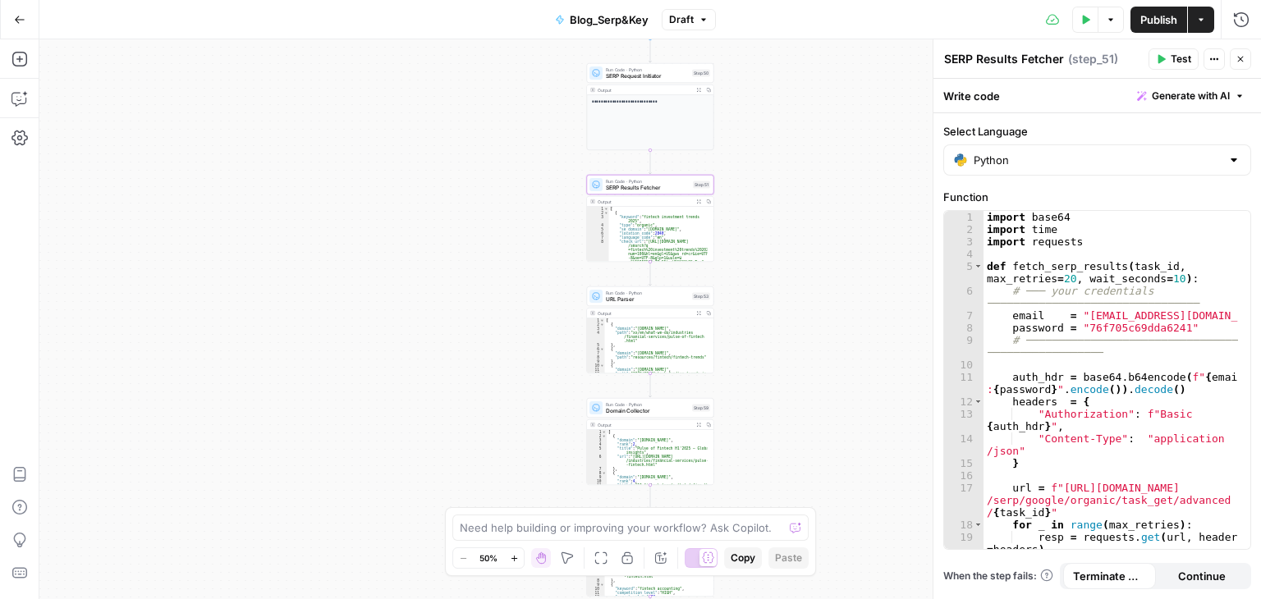
scroll to position [70, 0]
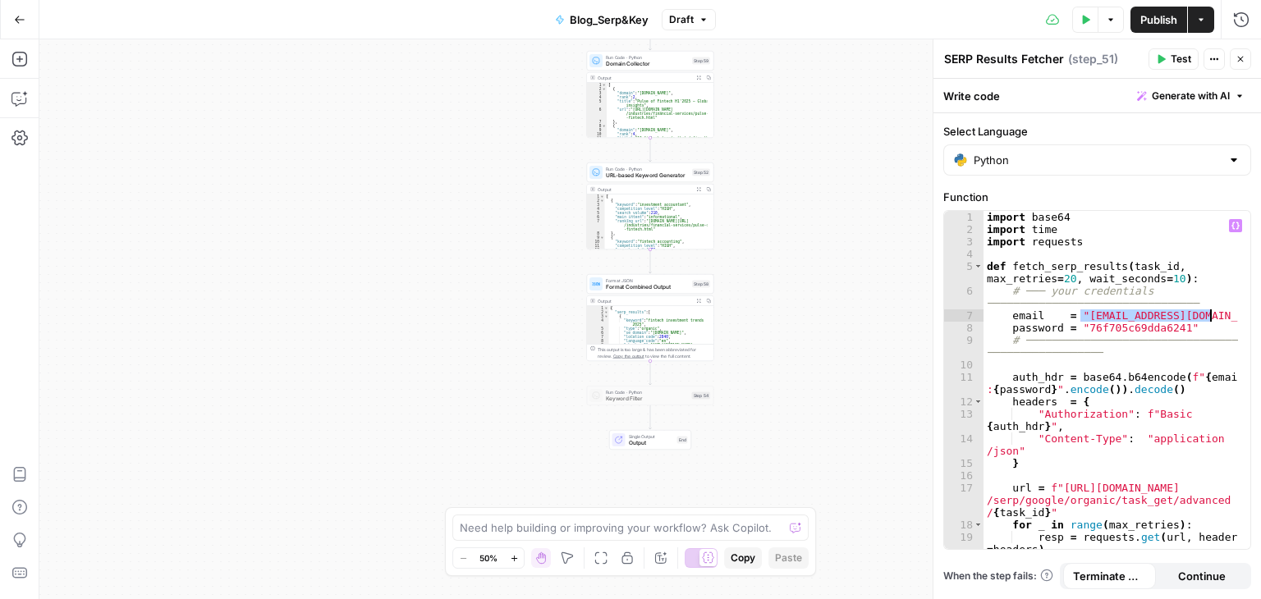
drag, startPoint x: 1080, startPoint y: 313, endPoint x: 1208, endPoint y: 314, distance: 127.3
click at [1208, 314] on div "import base64 import time import requests def fetch_serp_results ( task_id , ma…" at bounding box center [1111, 392] width 255 height 363
drag, startPoint x: 1081, startPoint y: 330, endPoint x: 1172, endPoint y: 332, distance: 91.2
click at [1172, 332] on div "import base64 import time import requests def fetch_serp_results ( task_id , ma…" at bounding box center [1111, 392] width 255 height 363
type textarea "**********"
